Goal: Find specific page/section: Find specific page/section

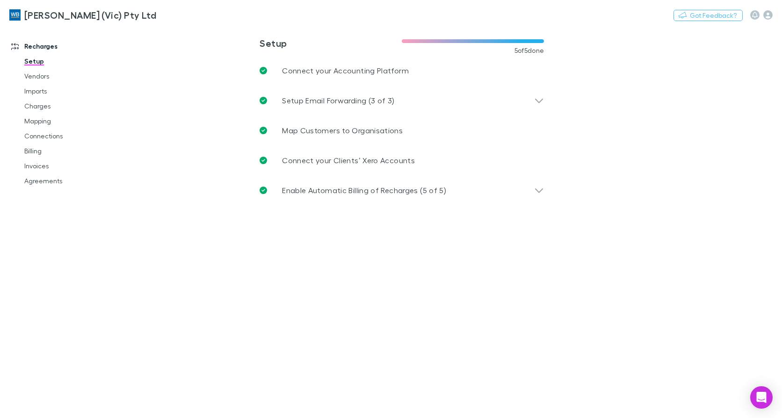
drag, startPoint x: 36, startPoint y: 168, endPoint x: 118, endPoint y: 193, distance: 86.1
click at [36, 168] on link "Invoices" at bounding box center [69, 166] width 109 height 15
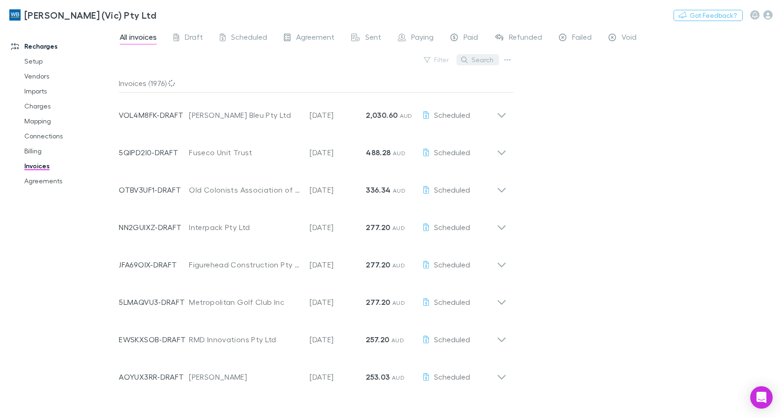
click at [481, 56] on button "Search" at bounding box center [478, 59] width 43 height 11
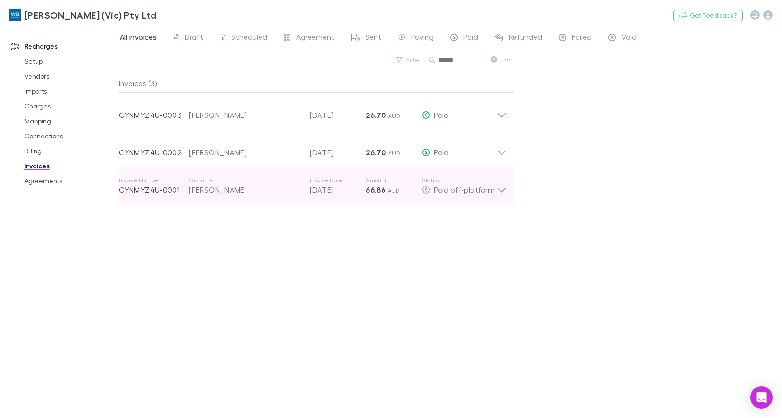
type input "******"
click at [500, 194] on icon at bounding box center [502, 186] width 10 height 19
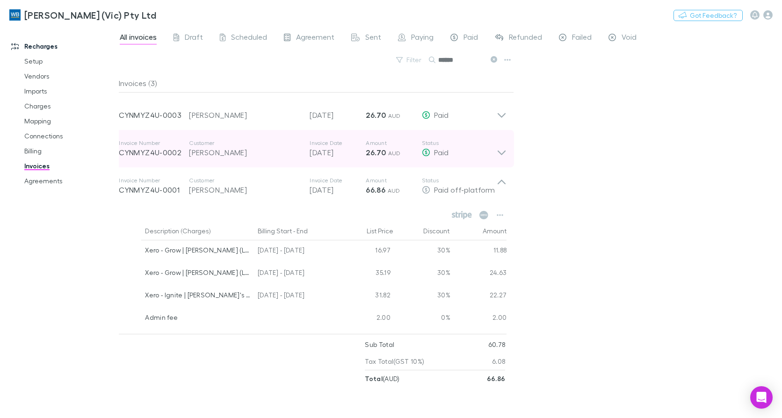
click at [497, 154] on icon at bounding box center [502, 148] width 10 height 19
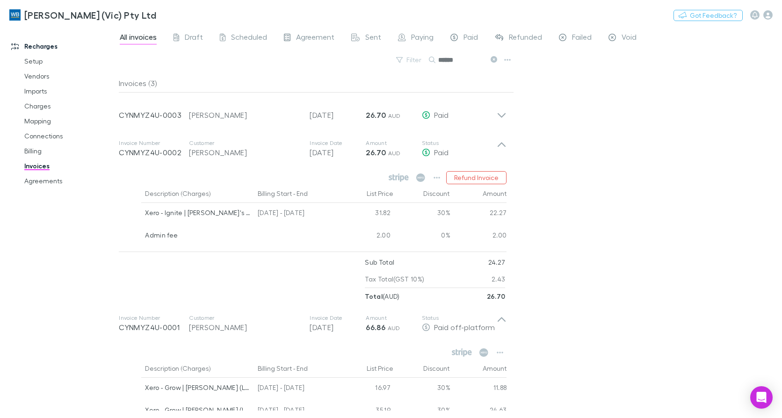
drag, startPoint x: 50, startPoint y: 119, endPoint x: 324, endPoint y: 353, distance: 360.4
click at [50, 119] on link "Mapping" at bounding box center [69, 121] width 109 height 15
